Goal: Check status

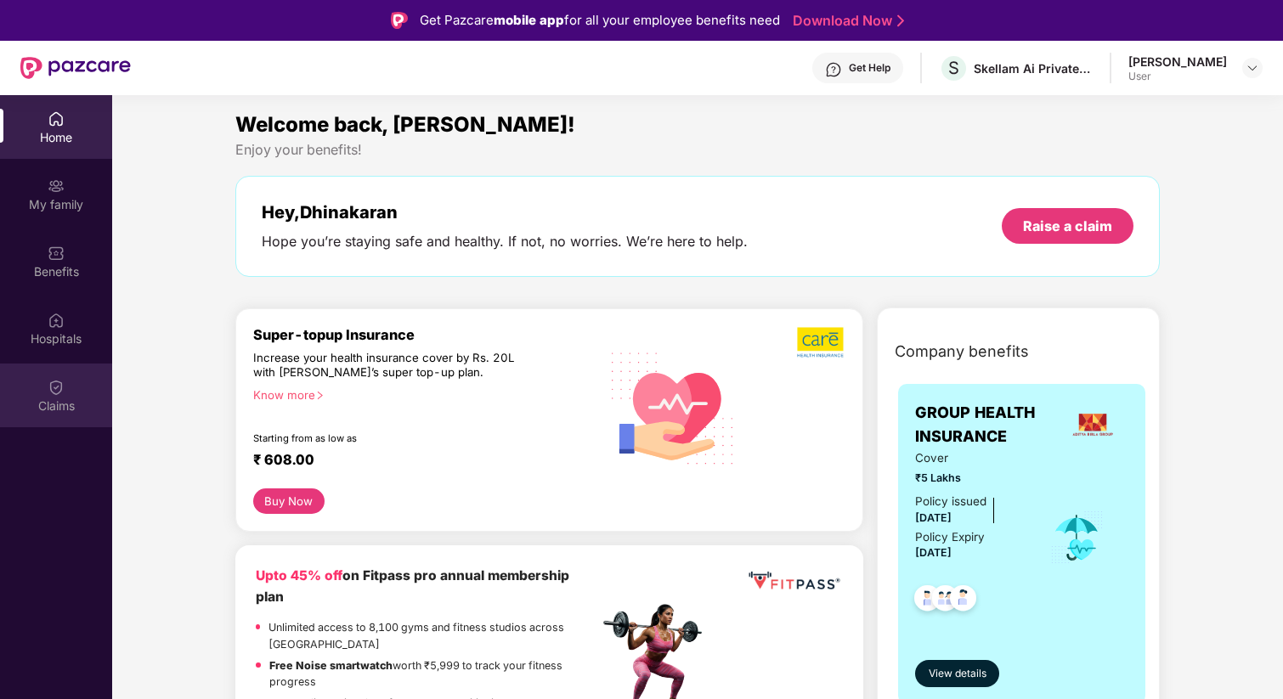
click at [31, 395] on div "Claims" at bounding box center [56, 396] width 112 height 64
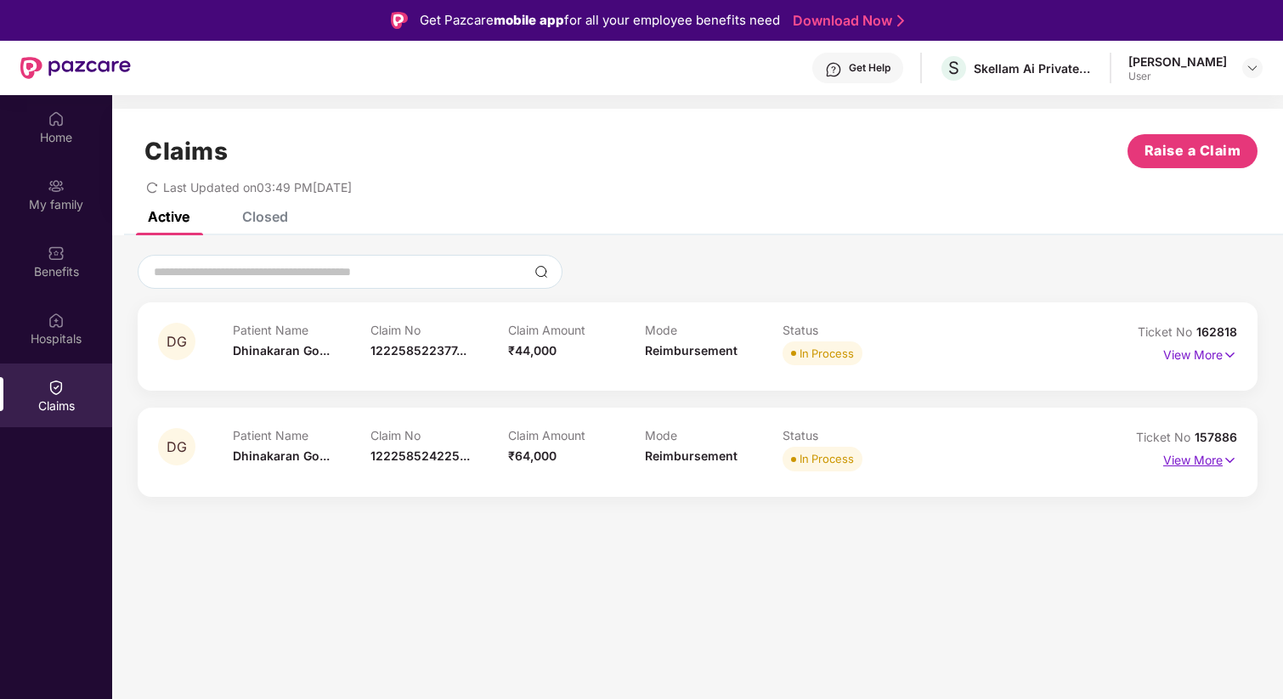
click at [1218, 456] on p "View More" at bounding box center [1200, 458] width 74 height 23
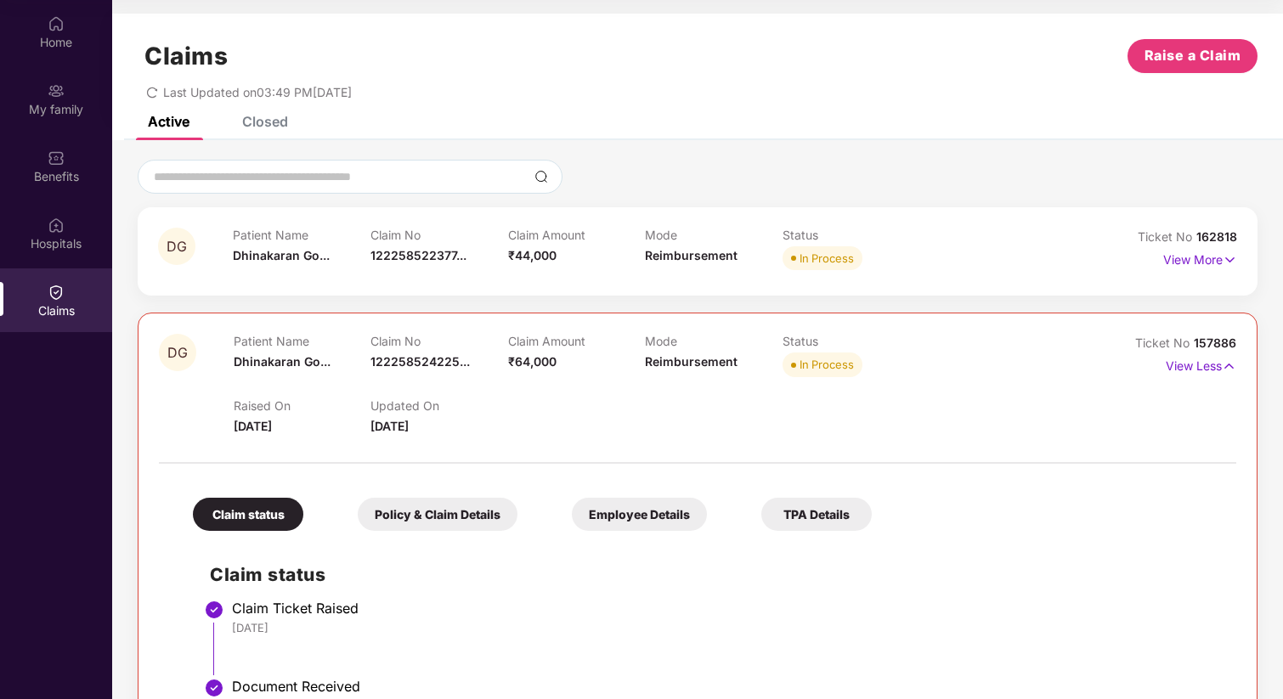
click at [388, 264] on div "Claim No 122258522377..." at bounding box center [440, 251] width 138 height 47
click at [1198, 262] on p "View More" at bounding box center [1200, 257] width 74 height 23
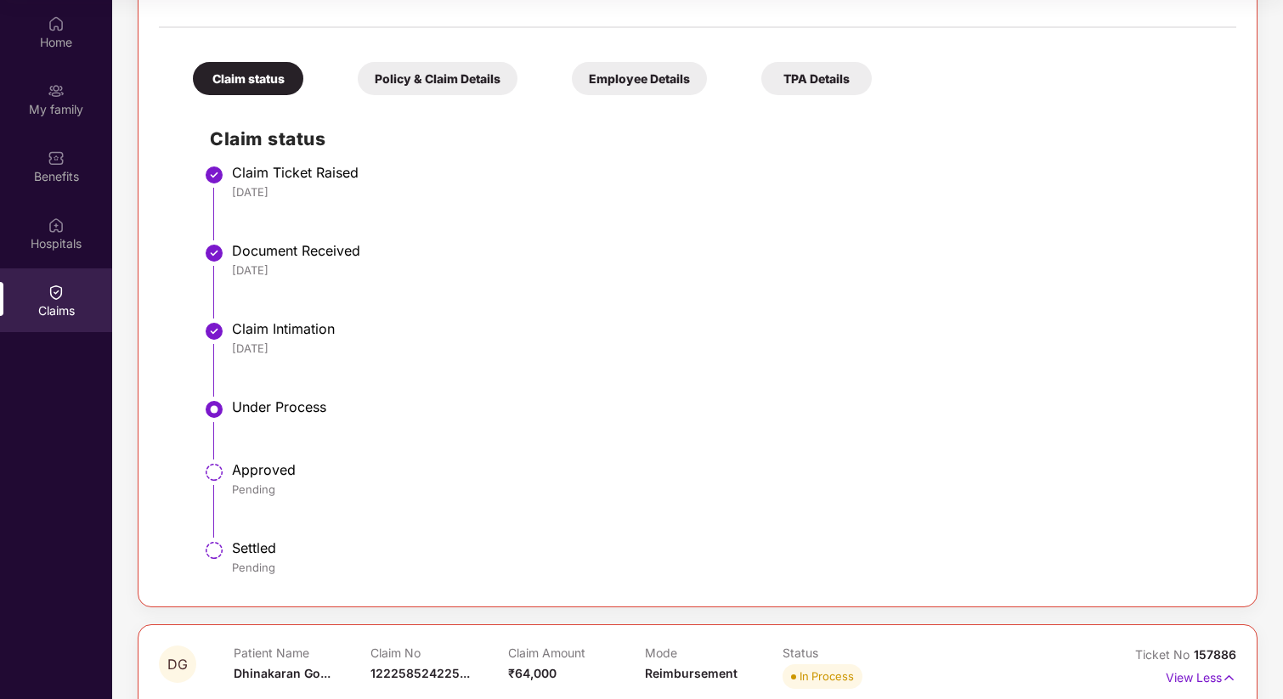
scroll to position [347, 0]
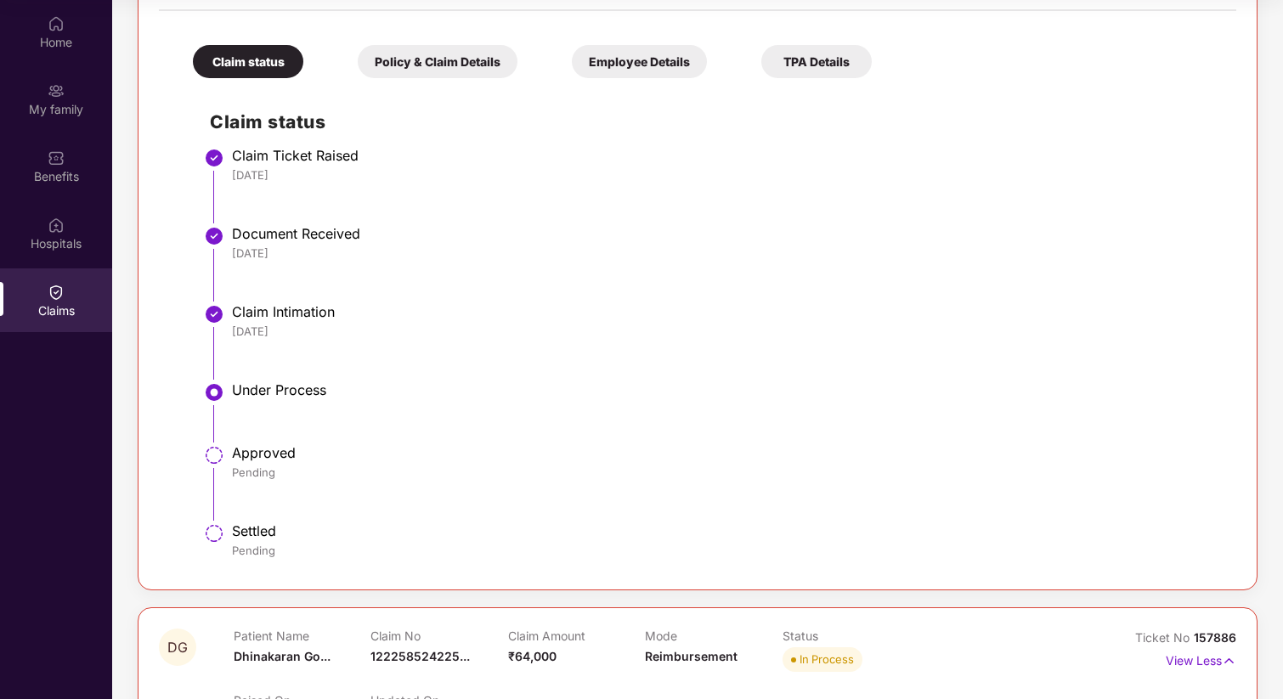
click at [448, 71] on div "Policy & Claim Details" at bounding box center [438, 61] width 160 height 33
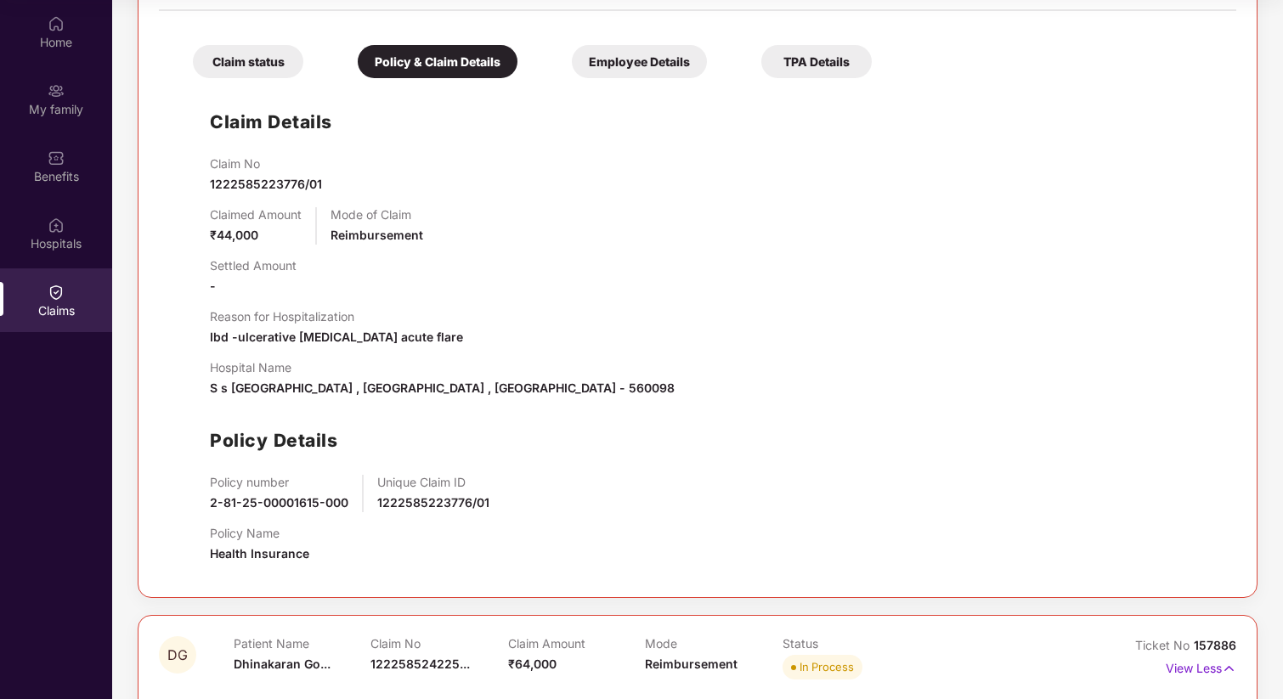
click at [619, 64] on div "Employee Details" at bounding box center [639, 61] width 135 height 33
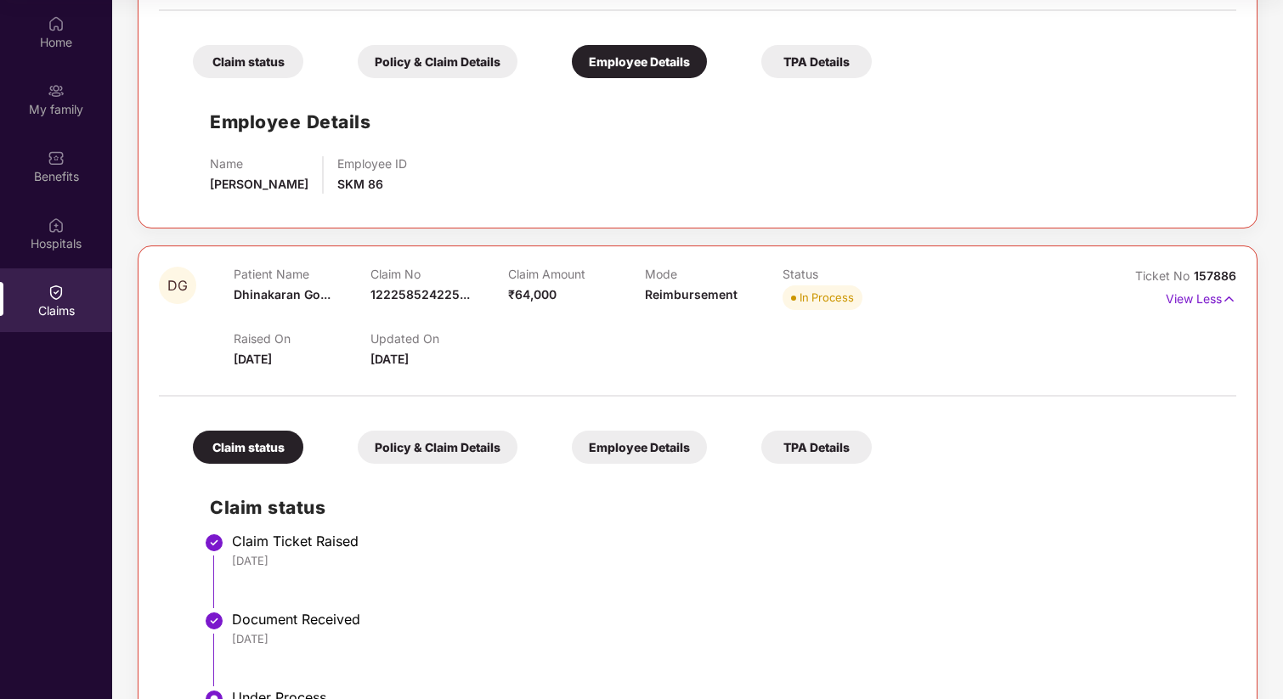
scroll to position [0, 0]
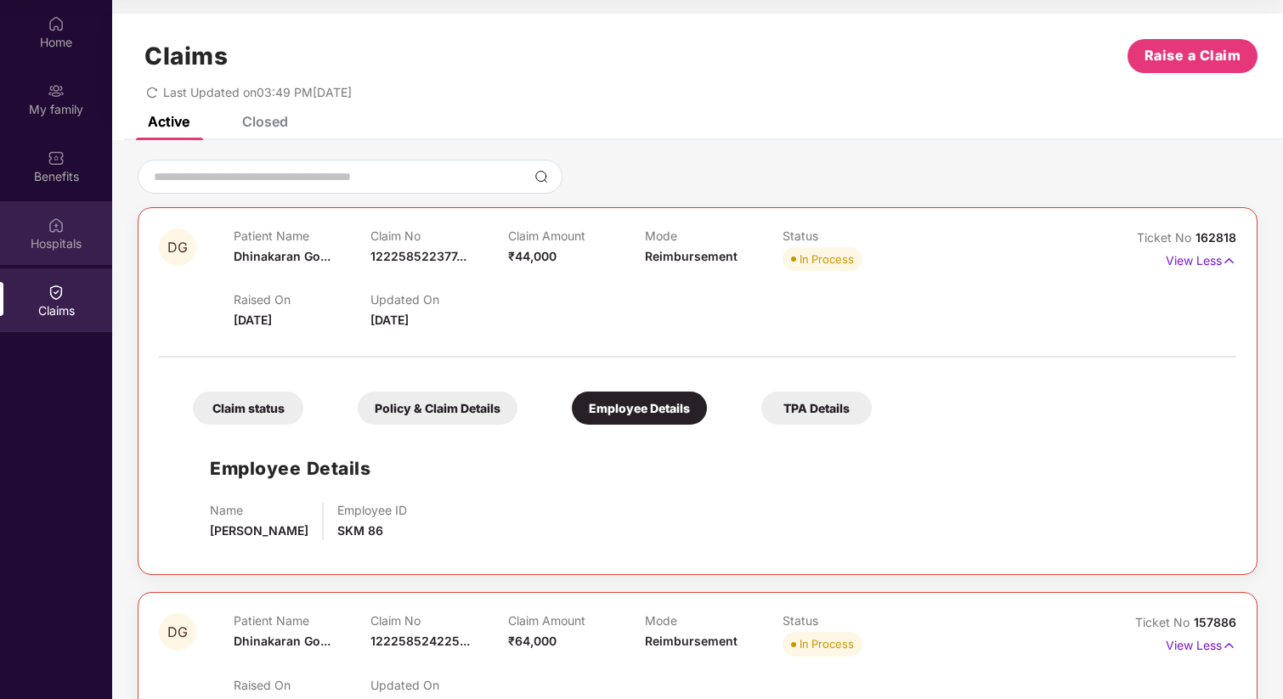
click at [11, 246] on div "Hospitals" at bounding box center [56, 243] width 112 height 17
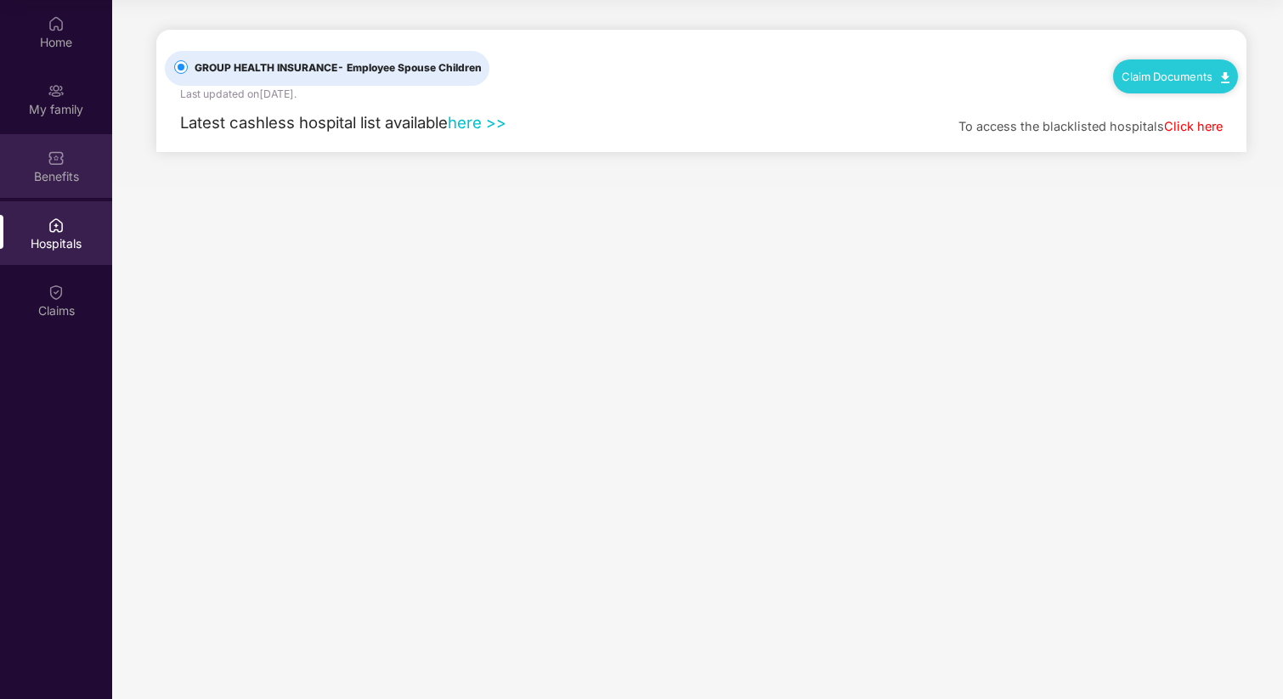
click at [52, 184] on div "Benefits" at bounding box center [56, 166] width 112 height 64
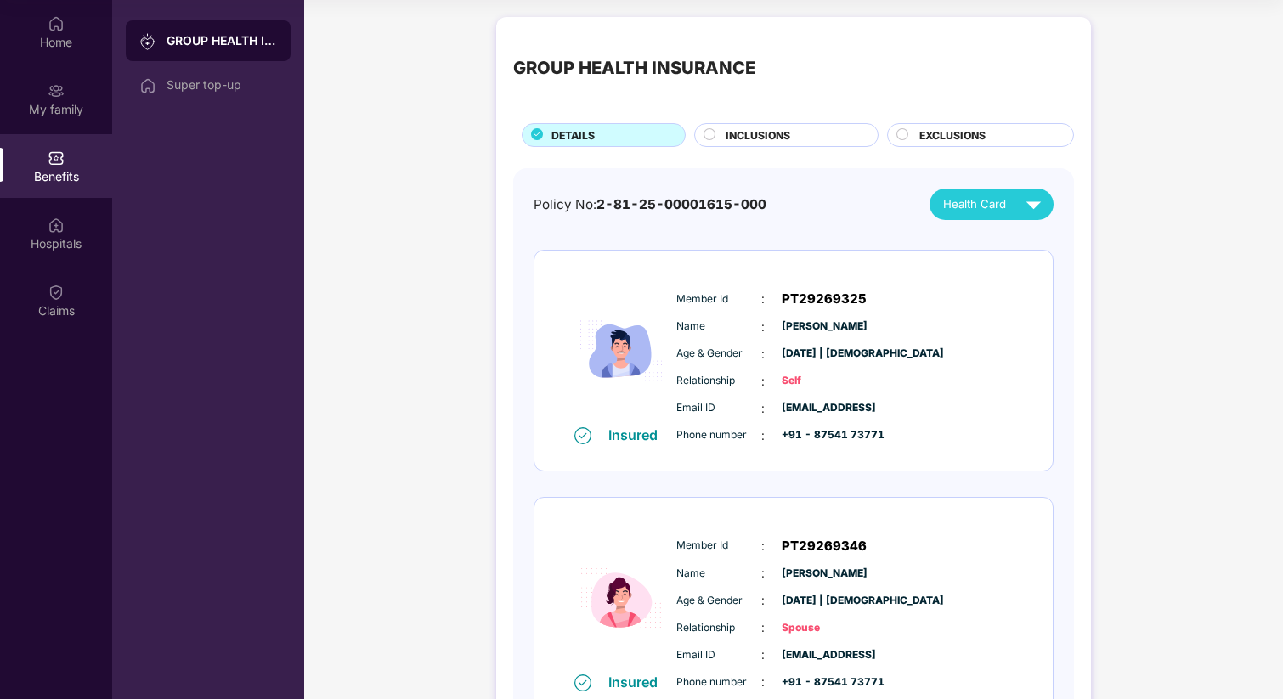
click at [922, 130] on span "EXCLUSIONS" at bounding box center [952, 135] width 66 height 16
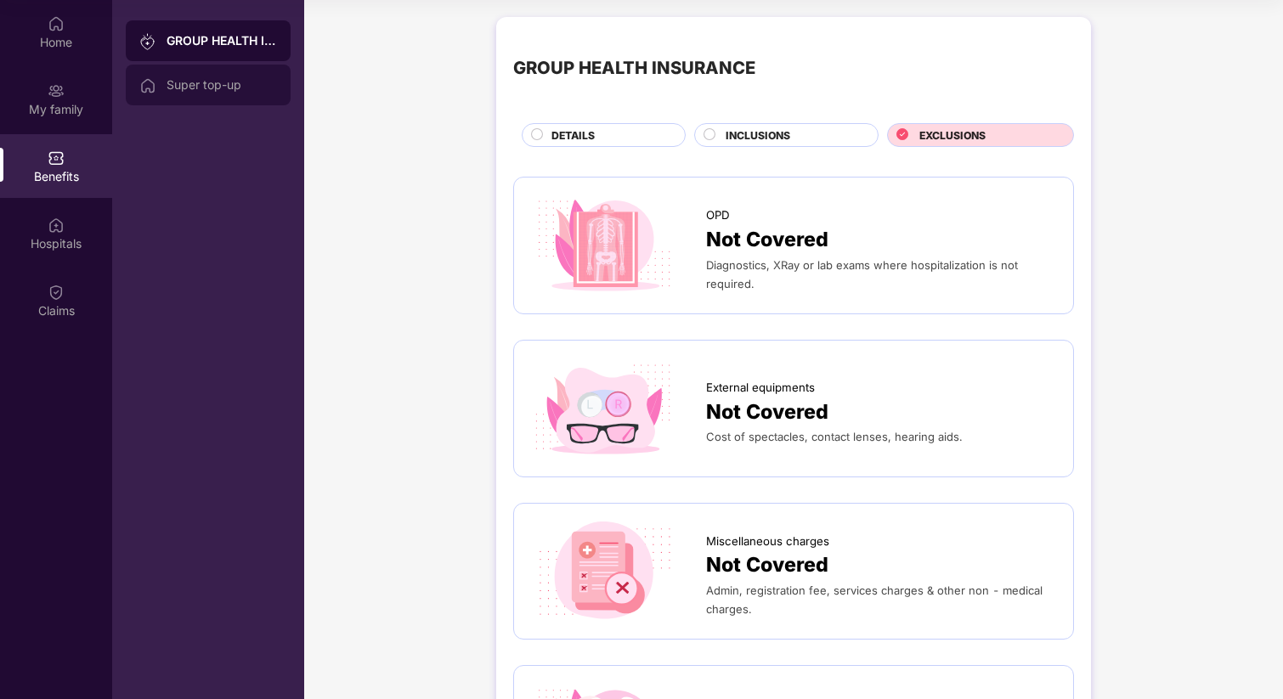
click at [197, 90] on div "Super top-up" at bounding box center [222, 85] width 110 height 14
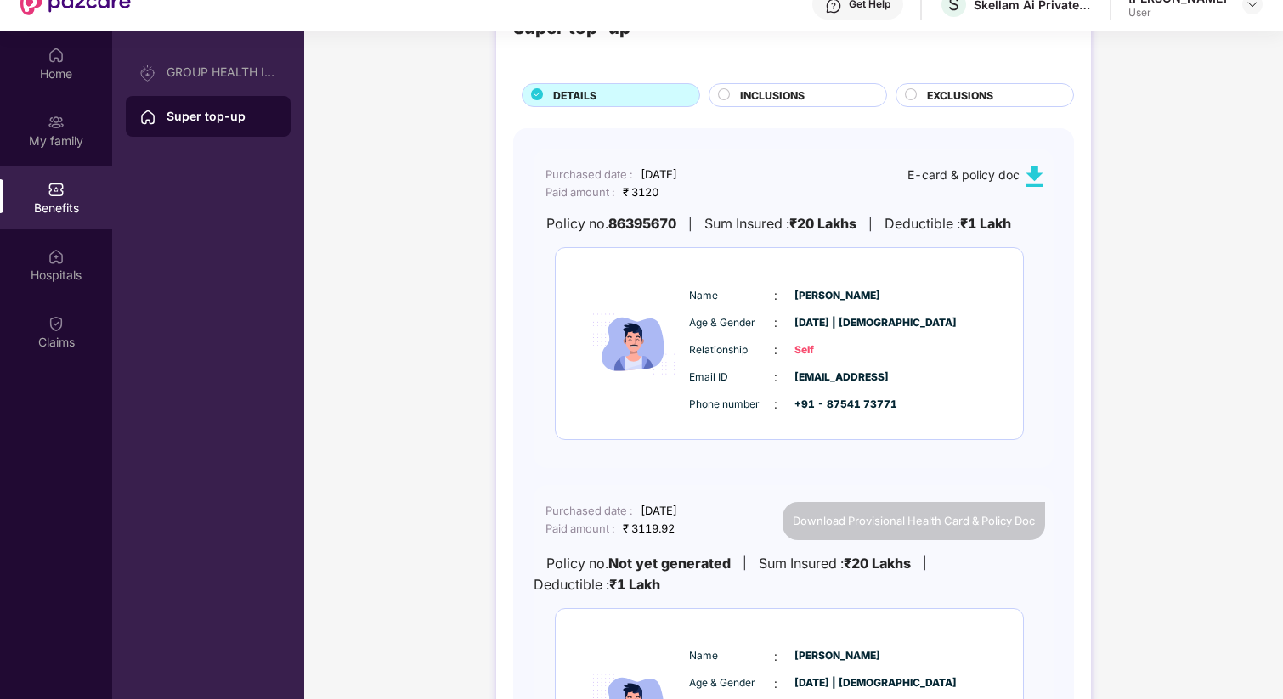
scroll to position [67, 0]
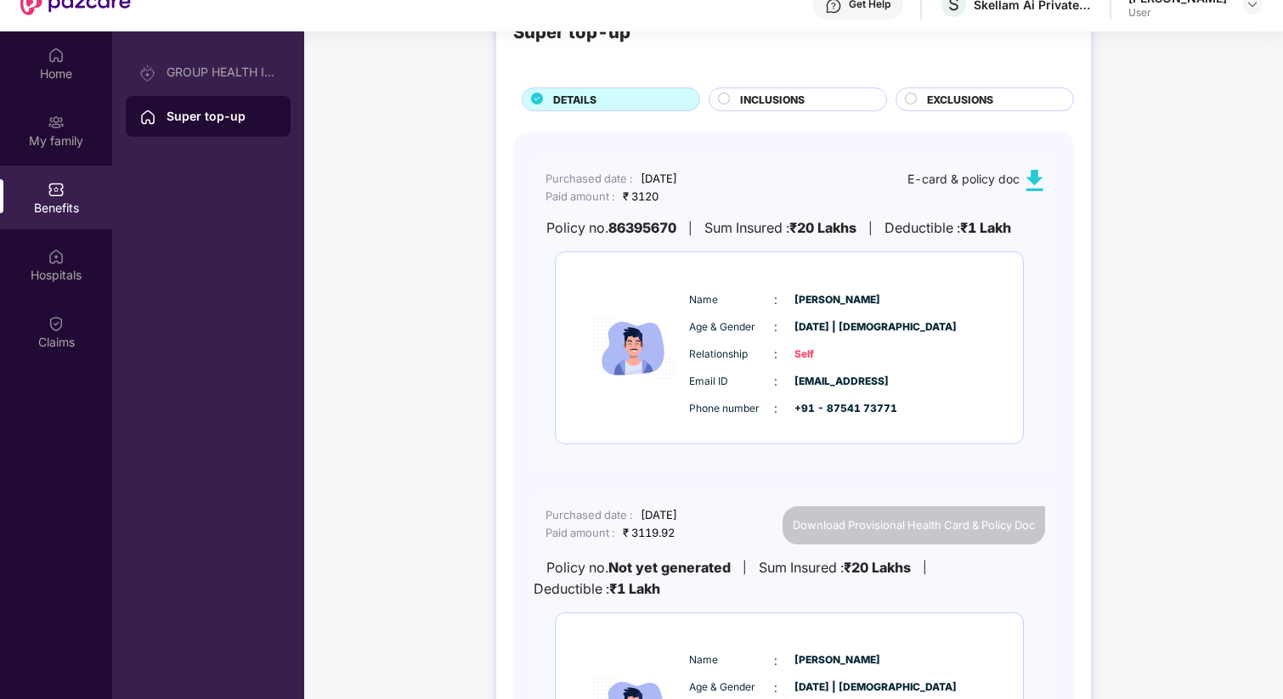
click at [829, 347] on span "Self" at bounding box center [837, 355] width 85 height 16
click at [752, 234] on div "Sum Insured : ₹20 Lakhs" at bounding box center [780, 228] width 152 height 21
click at [589, 240] on div "Purchased date : [DATE] Paid amount : ₹ 3120 E-card & policy doc Policy no. 863…" at bounding box center [794, 313] width 520 height 320
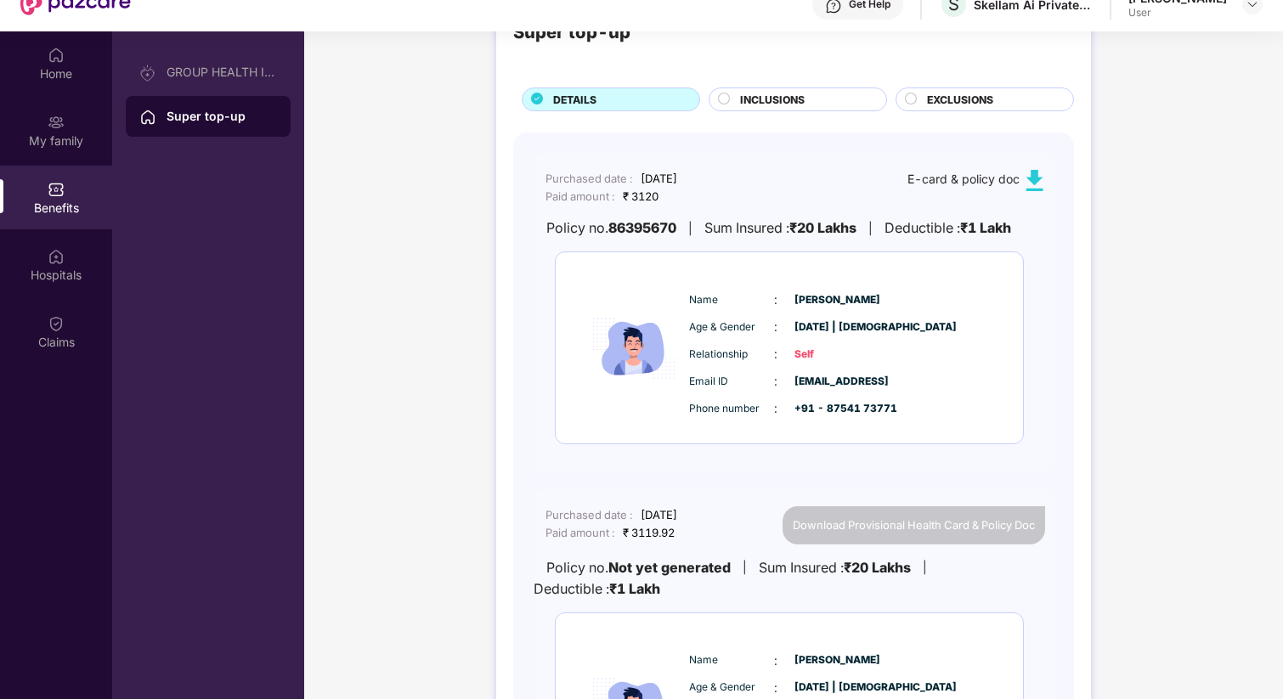
click at [690, 310] on div "Name : [PERSON_NAME] Age & Gender : [DATE] | [DEMOGRAPHIC_DATA] Relationship : …" at bounding box center [841, 354] width 312 height 144
click at [1030, 179] on img at bounding box center [1034, 180] width 21 height 21
